Goal: Task Accomplishment & Management: Manage account settings

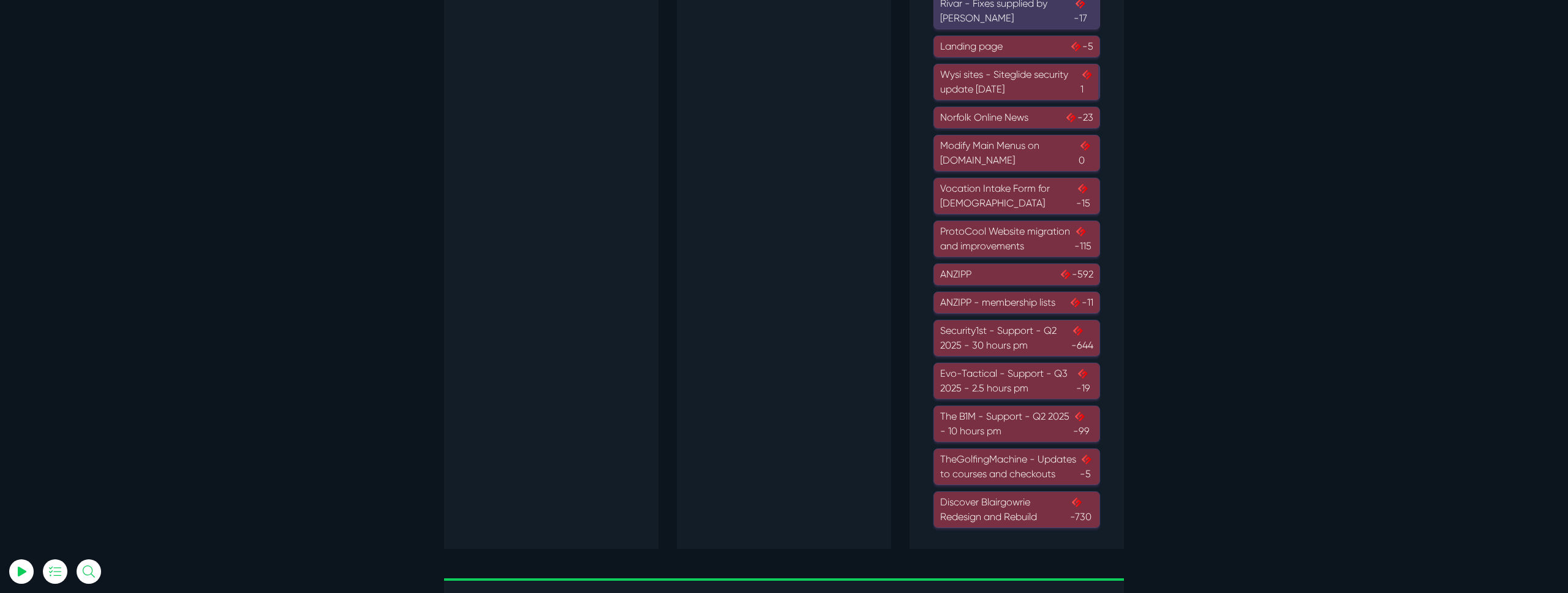
scroll to position [893, 0]
click at [1032, 471] on div "TheGolfingMachine - Updates to courses and checkouts -5" at bounding box center [1017, 465] width 154 height 29
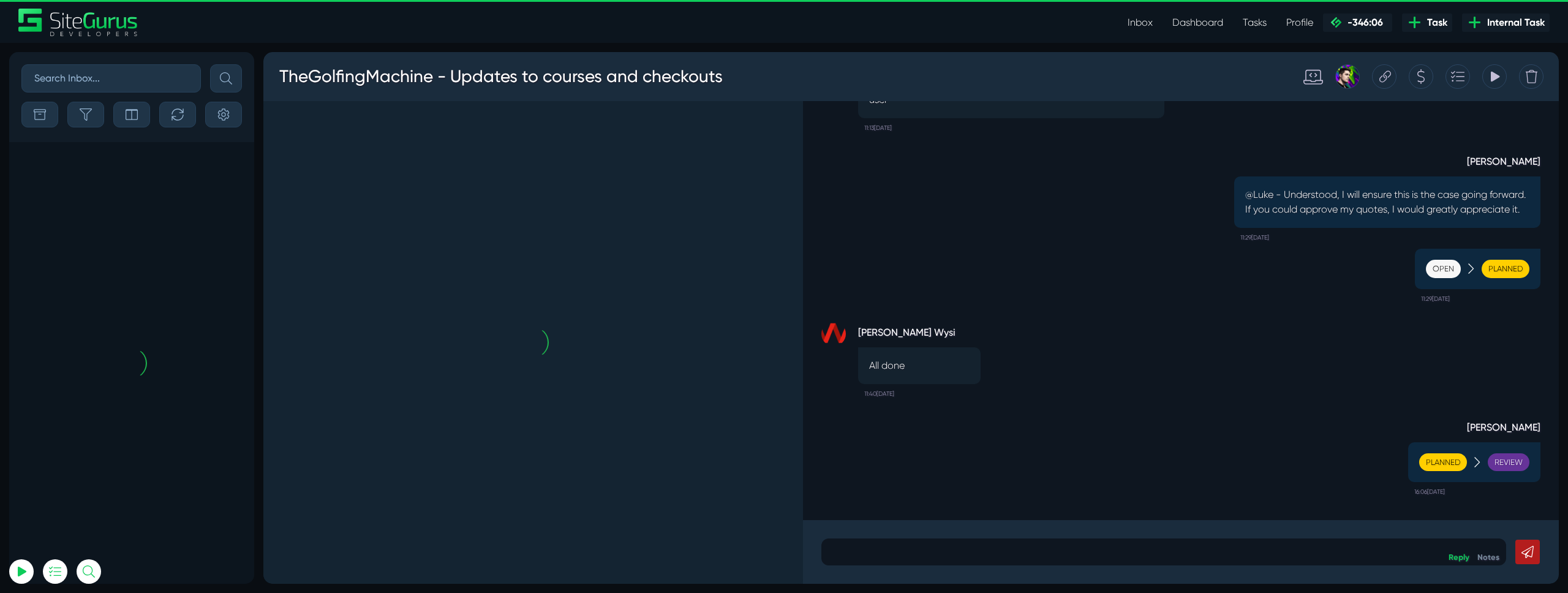
click at [1491, 75] on icon at bounding box center [1495, 76] width 8 height 10
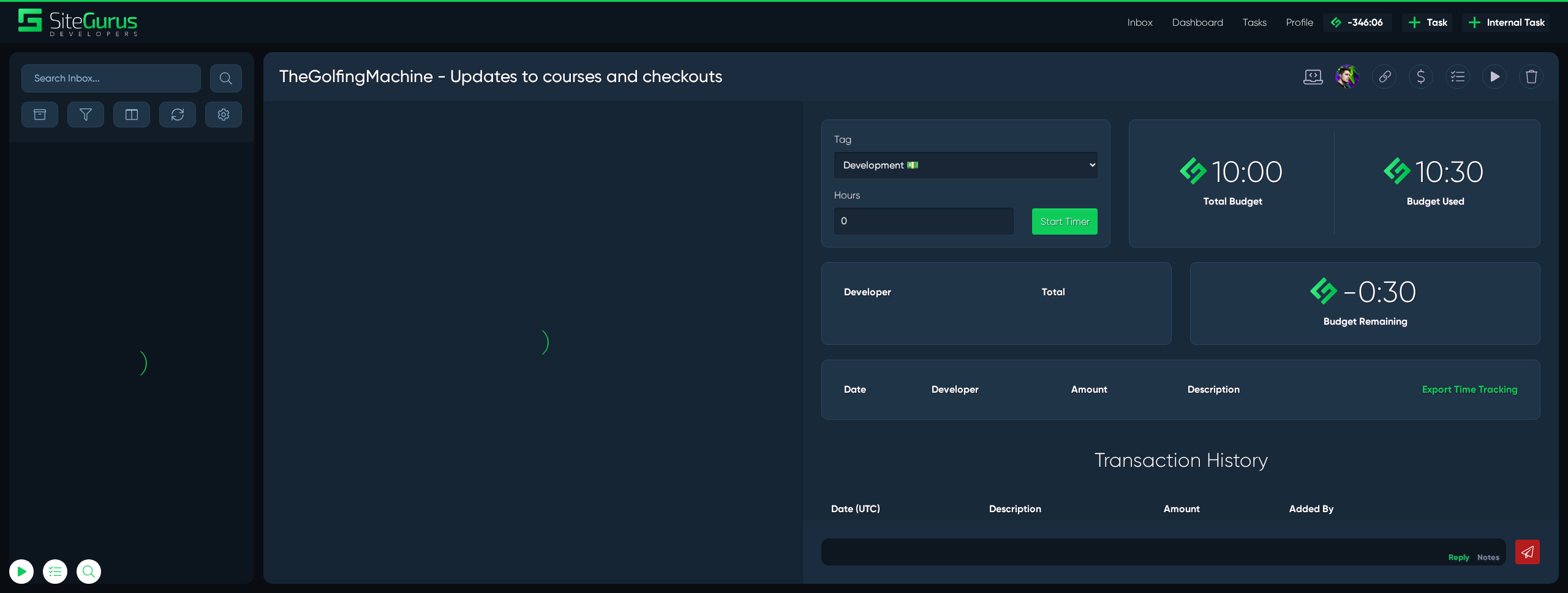
drag, startPoint x: 1492, startPoint y: 75, endPoint x: 1464, endPoint y: 79, distance: 28.3
click at [1492, 75] on icon at bounding box center [1495, 76] width 8 height 10
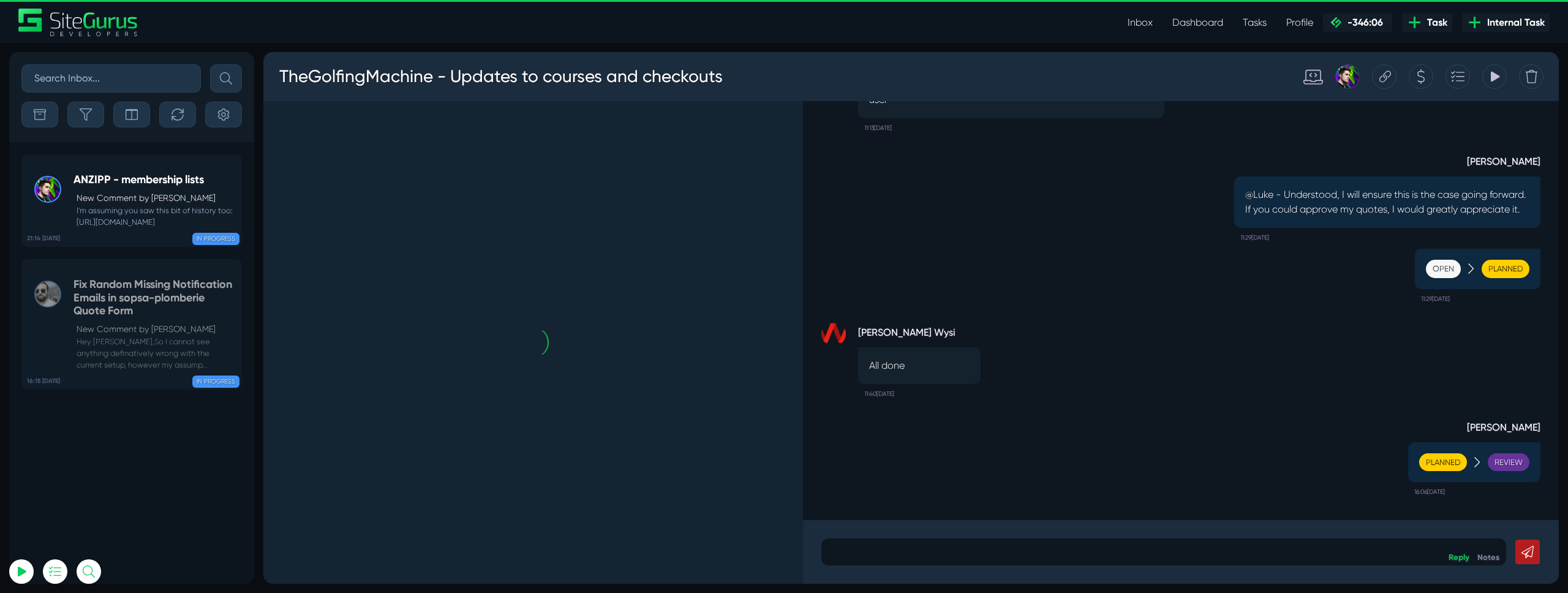
click at [1495, 79] on icon at bounding box center [1495, 76] width 8 height 10
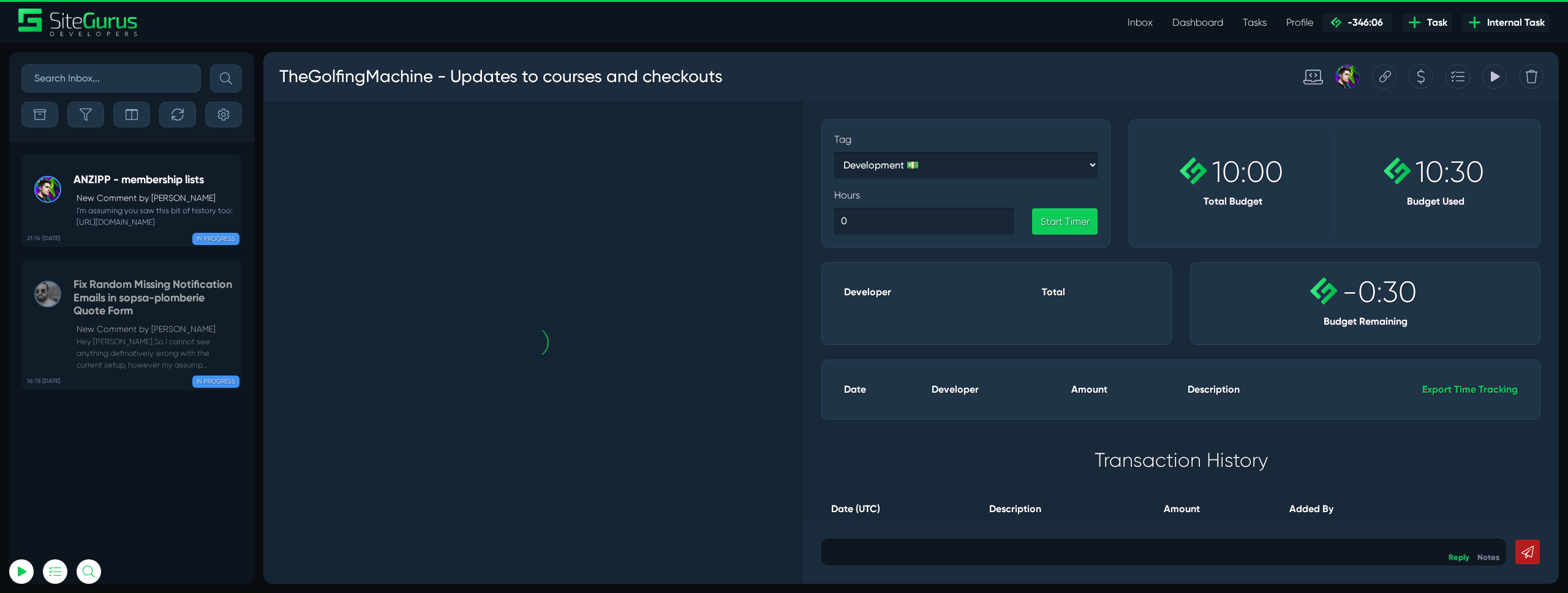
click at [1498, 83] on icon at bounding box center [1495, 76] width 11 height 23
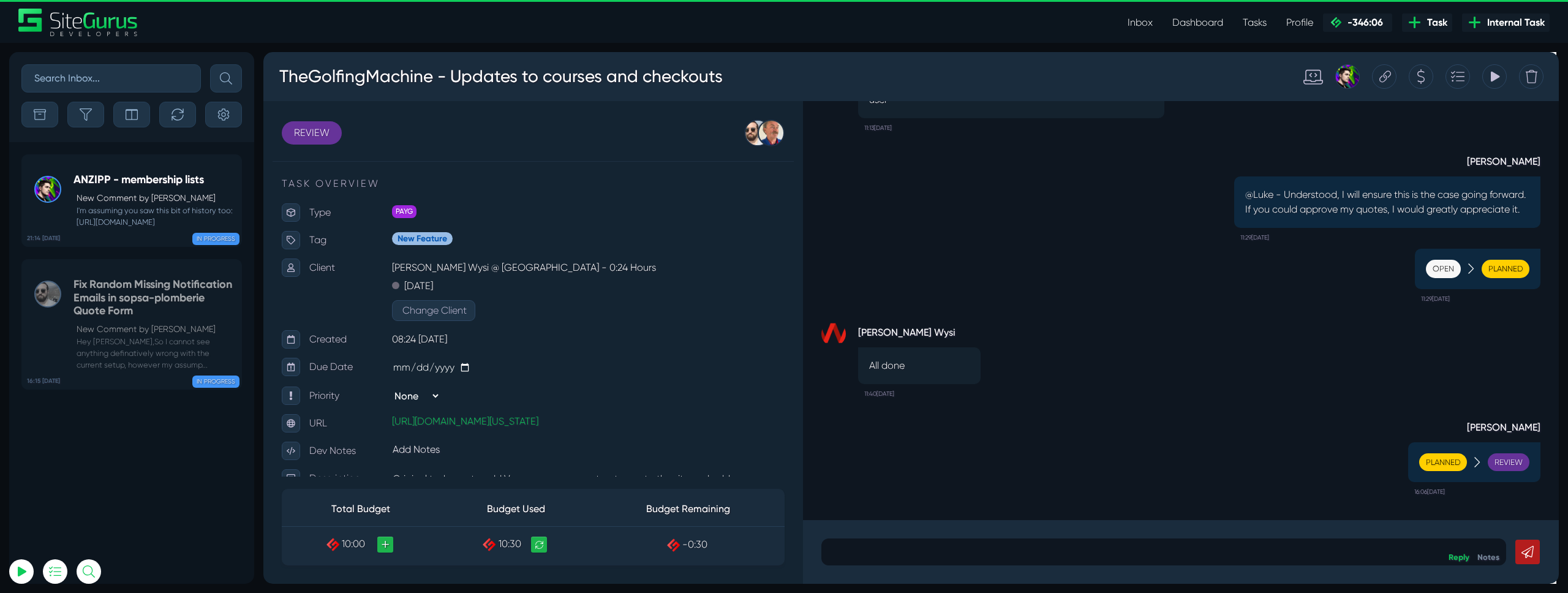
scroll to position [1, 0]
click at [1498, 81] on icon at bounding box center [1495, 76] width 11 height 23
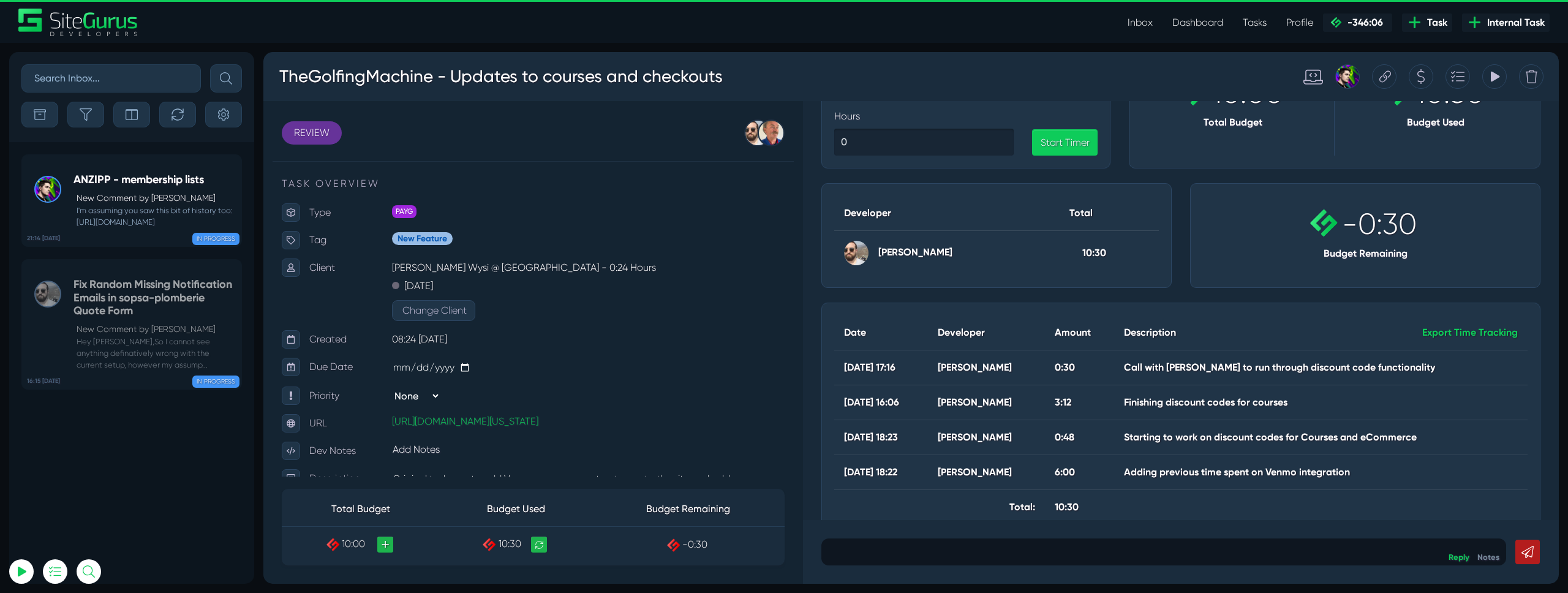
scroll to position [153, 0]
